Goal: Information Seeking & Learning: Check status

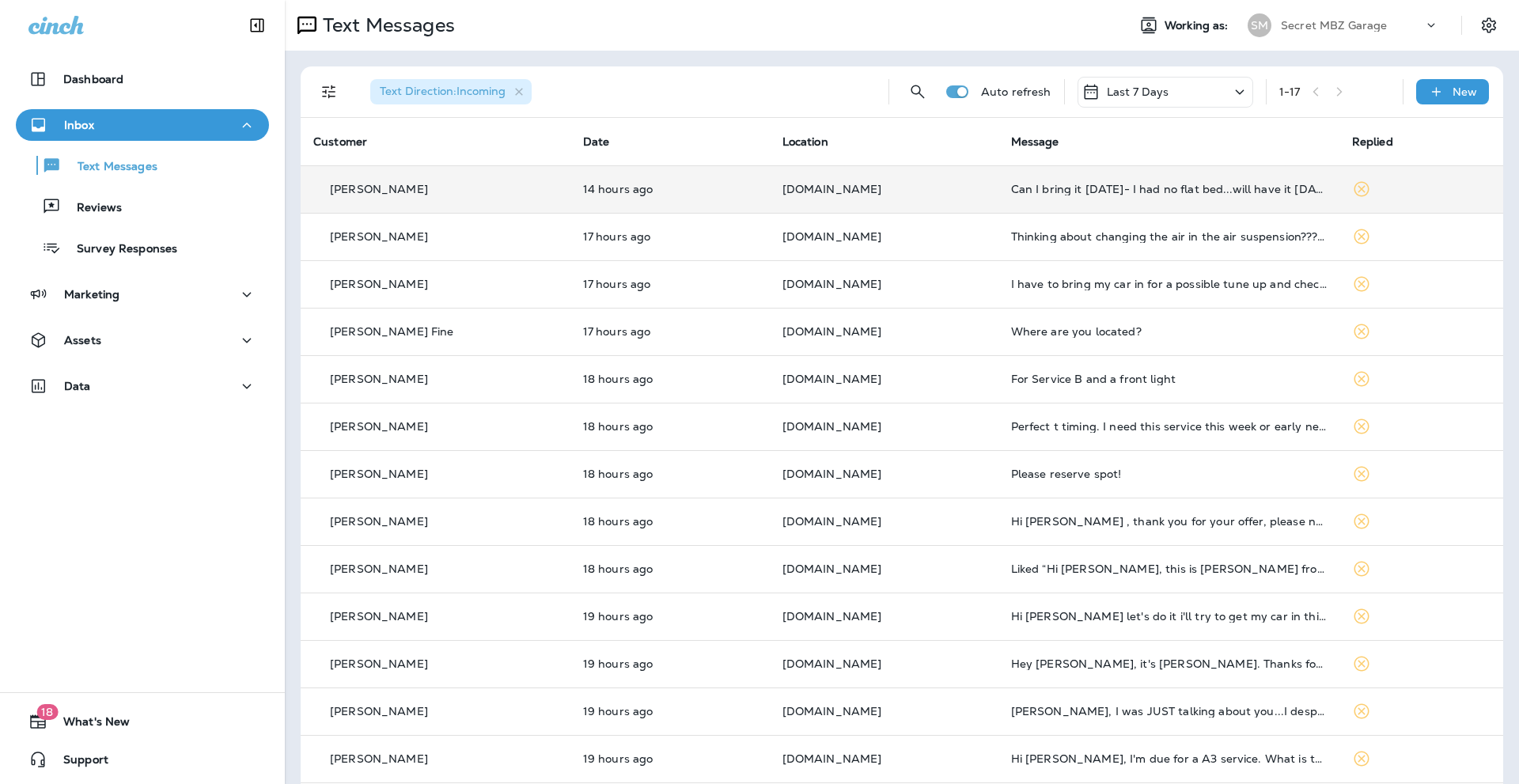
click at [673, 181] on td "14 hours ago" at bounding box center [670, 189] width 200 height 48
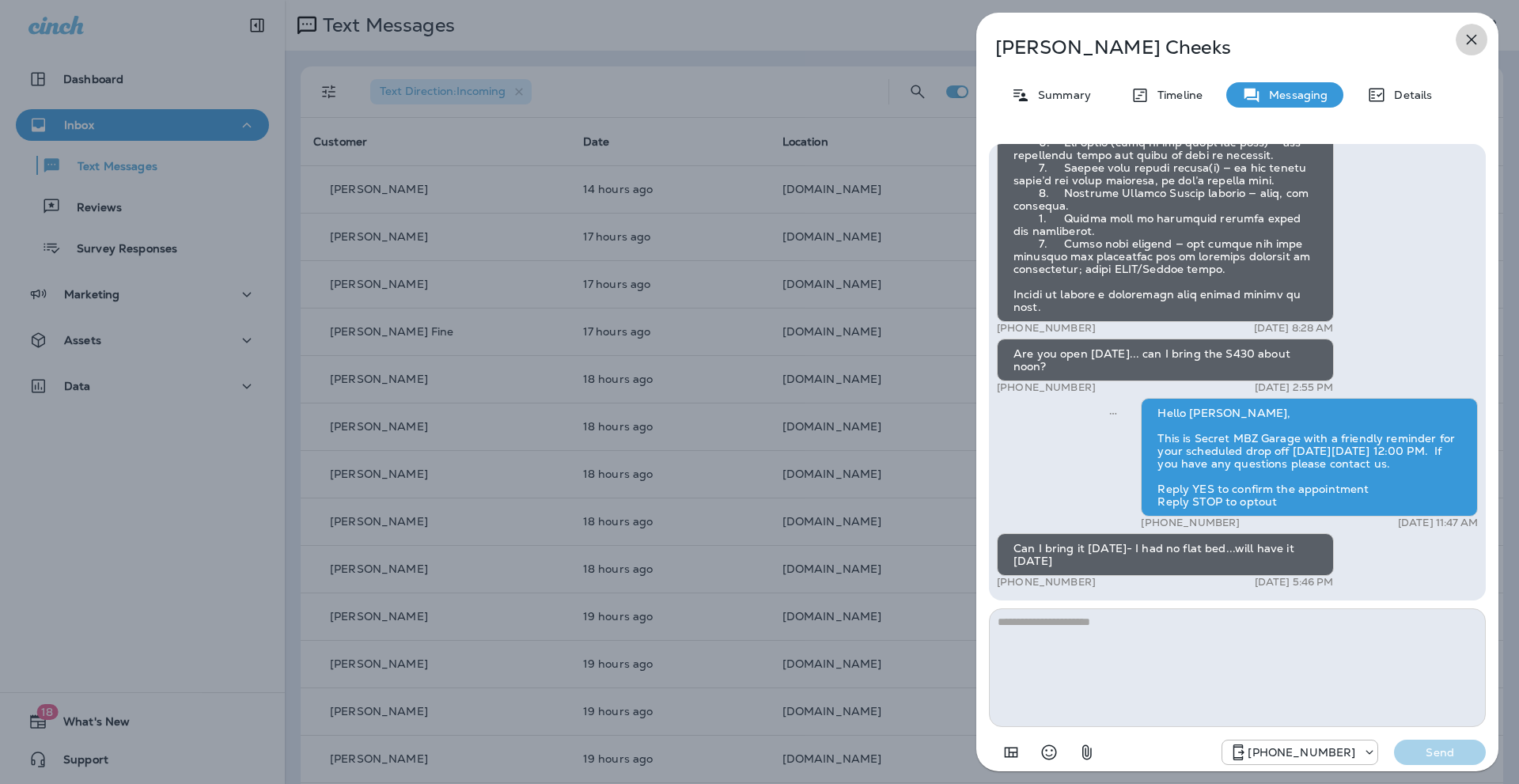
click at [1470, 34] on icon "button" at bounding box center [1470, 39] width 19 height 19
